Goal: Browse casually

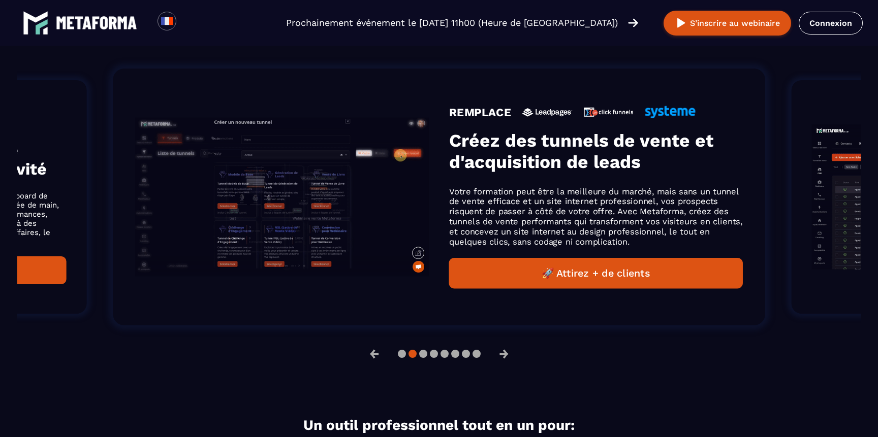
scroll to position [670, 0]
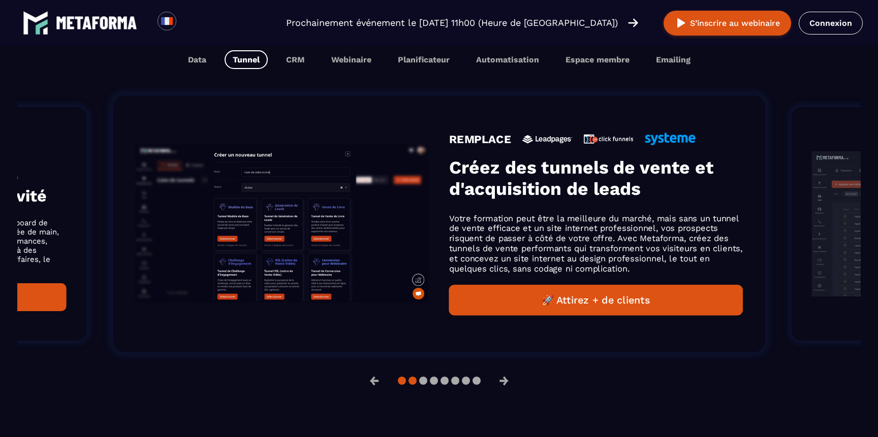
click at [403, 384] on button at bounding box center [402, 381] width 8 height 8
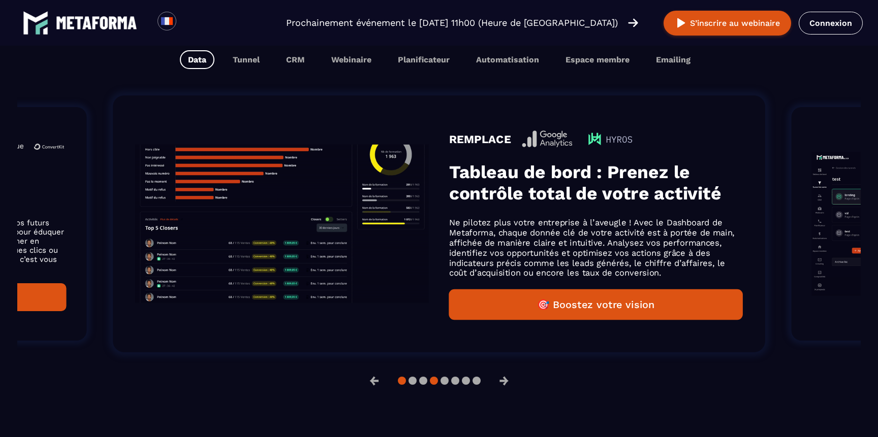
click at [430, 383] on button at bounding box center [434, 381] width 8 height 8
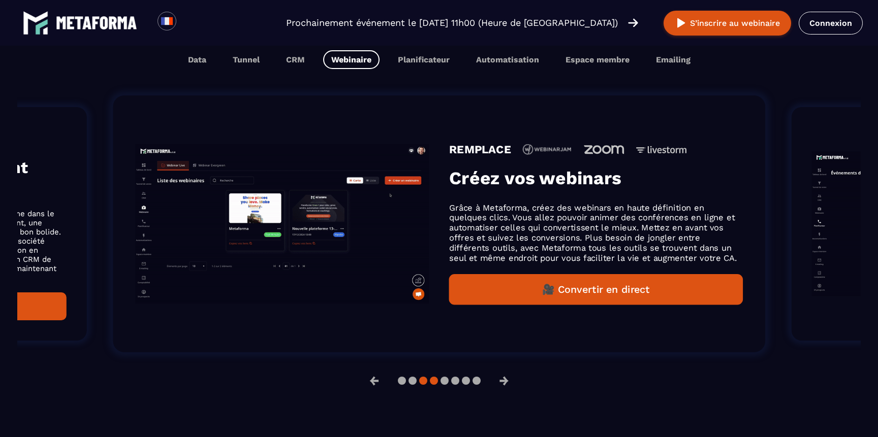
scroll to position [686, 0]
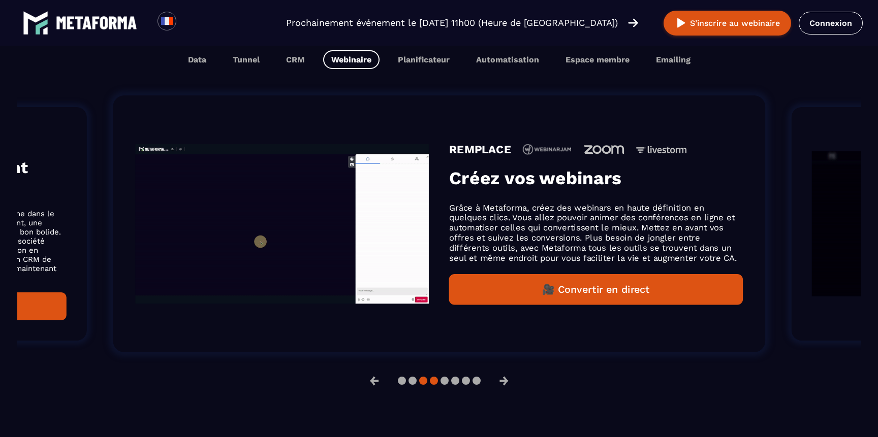
click at [421, 384] on button at bounding box center [423, 381] width 8 height 8
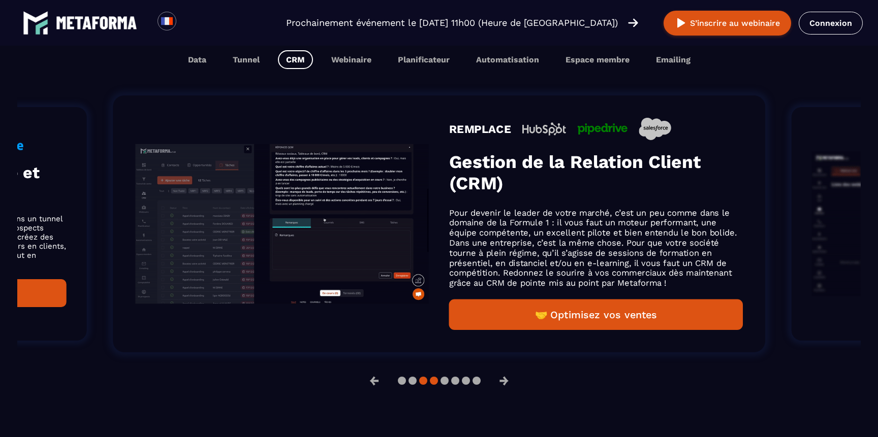
scroll to position [670, 0]
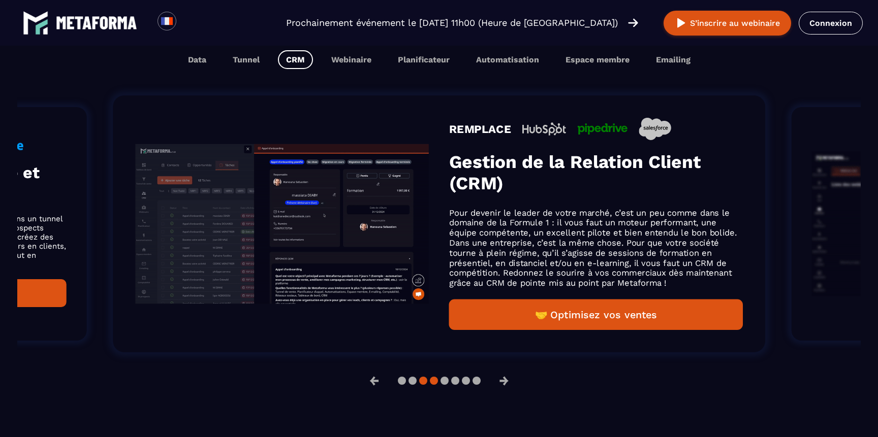
click at [435, 384] on button at bounding box center [434, 381] width 8 height 8
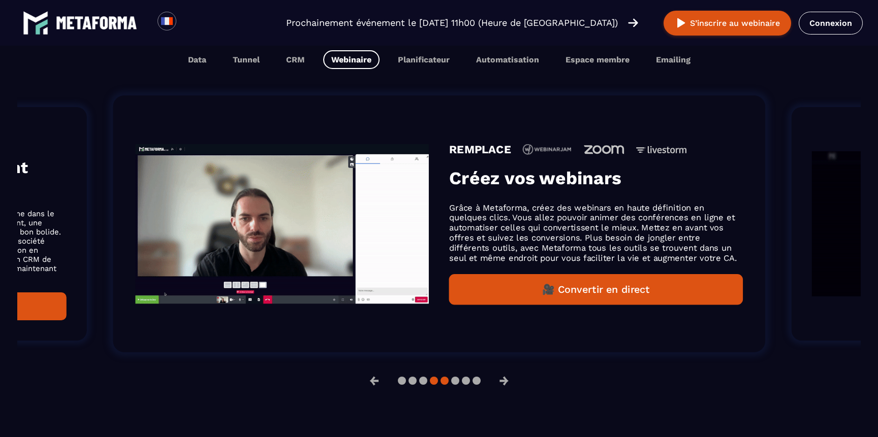
click at [445, 383] on button at bounding box center [444, 381] width 8 height 8
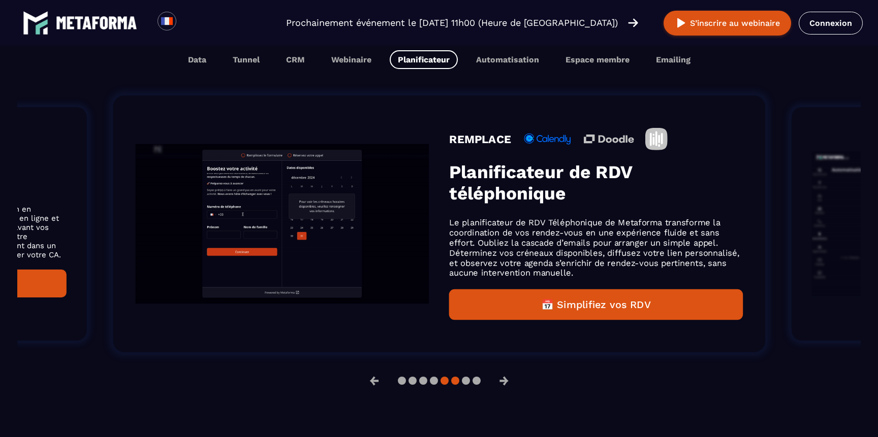
click at [453, 382] on button at bounding box center [455, 381] width 8 height 8
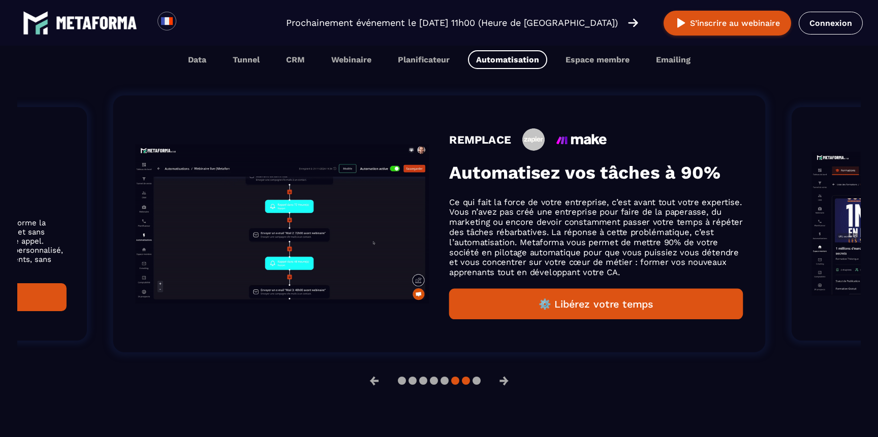
click at [465, 381] on button at bounding box center [466, 381] width 8 height 8
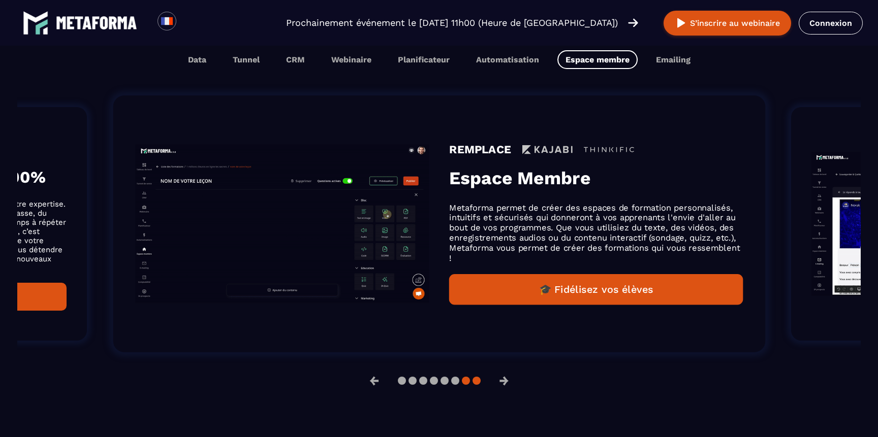
click at [475, 381] on button at bounding box center [476, 381] width 8 height 8
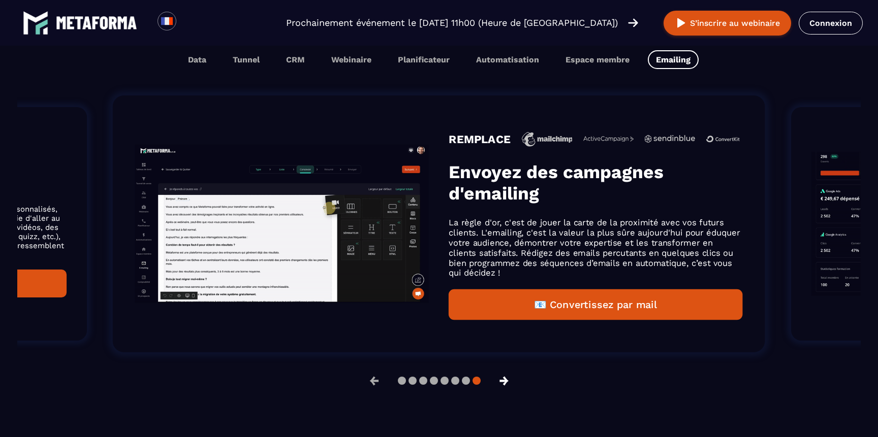
scroll to position [686, 0]
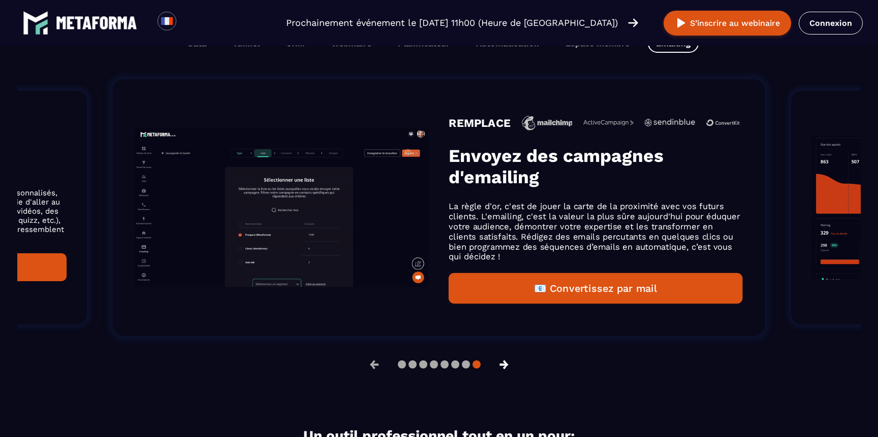
click at [501, 377] on button "→" at bounding box center [504, 365] width 26 height 24
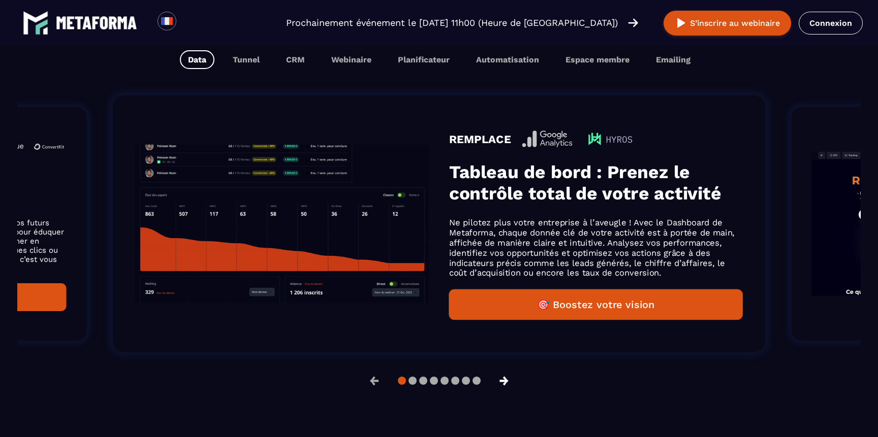
click at [501, 383] on button "→" at bounding box center [504, 381] width 26 height 24
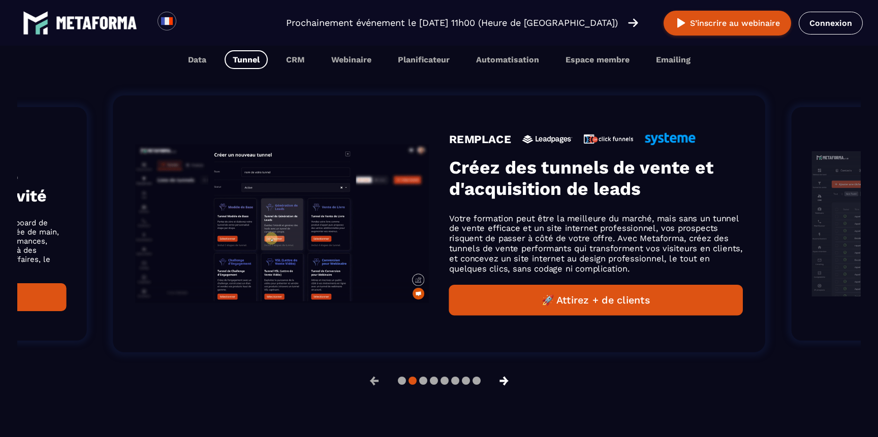
scroll to position [670, 0]
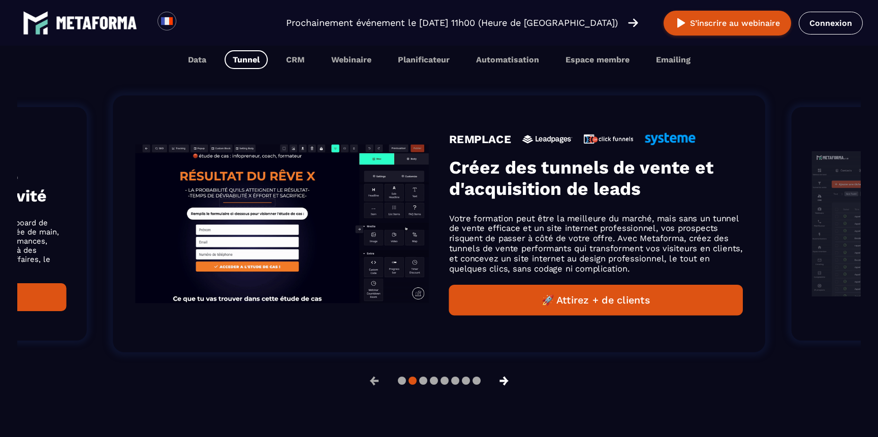
click at [505, 383] on button "→" at bounding box center [504, 381] width 26 height 24
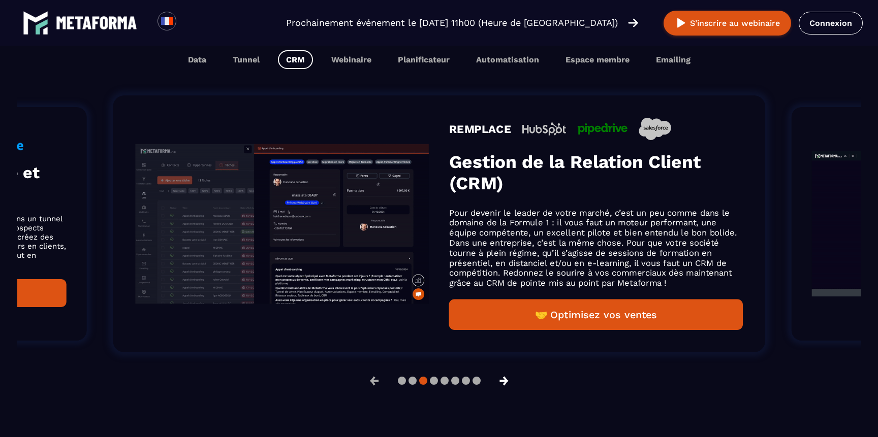
click at [505, 383] on button "→" at bounding box center [504, 381] width 26 height 24
